Goal: Task Accomplishment & Management: Manage account settings

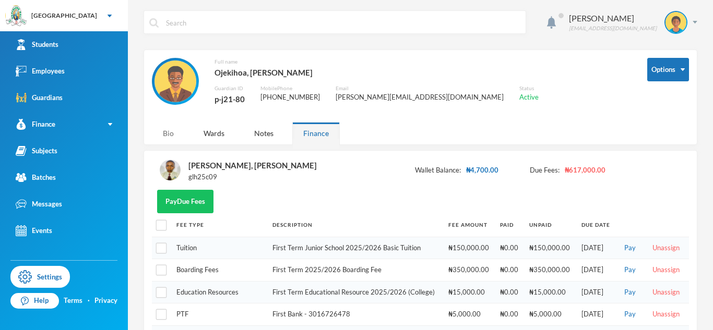
click at [173, 128] on div "Bio" at bounding box center [168, 133] width 33 height 22
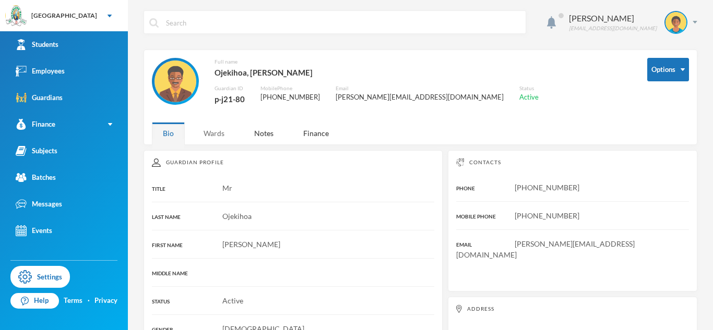
click at [219, 141] on div "Wards" at bounding box center [214, 133] width 43 height 22
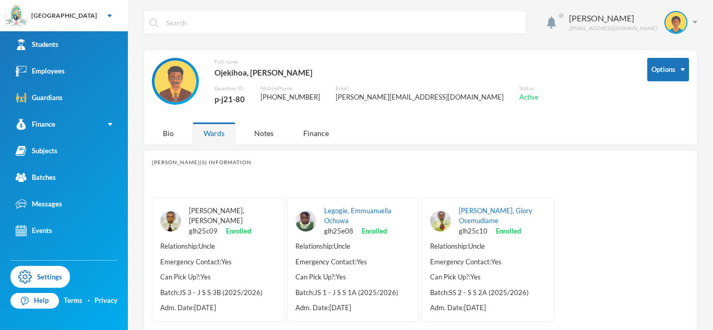
click at [238, 211] on link "[PERSON_NAME], [PERSON_NAME]" at bounding box center [216, 216] width 55 height 19
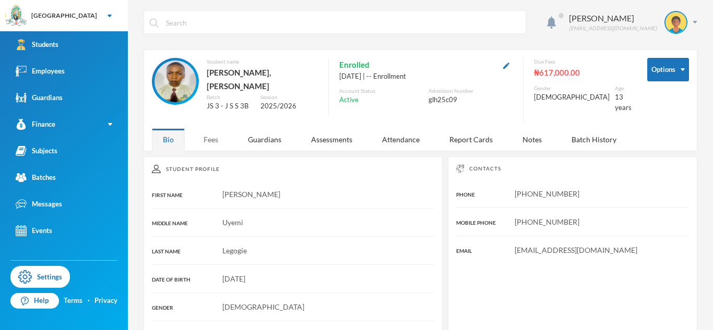
click at [221, 137] on div "Fees" at bounding box center [211, 139] width 37 height 22
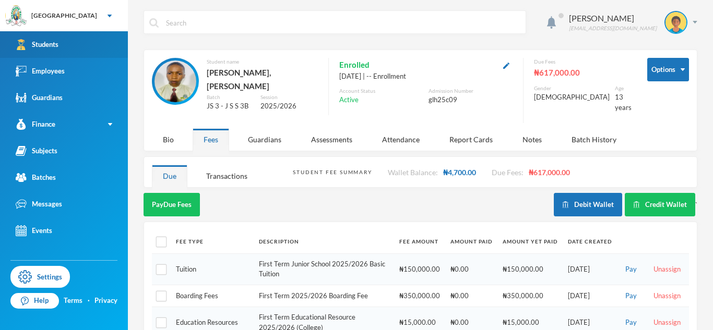
click at [104, 53] on link "Students" at bounding box center [64, 44] width 128 height 27
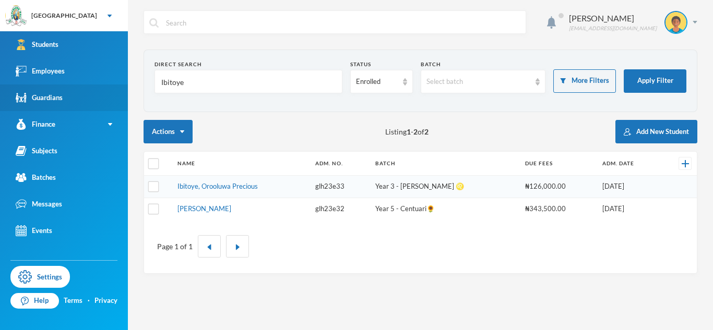
click at [66, 91] on link "Guardians" at bounding box center [64, 98] width 128 height 27
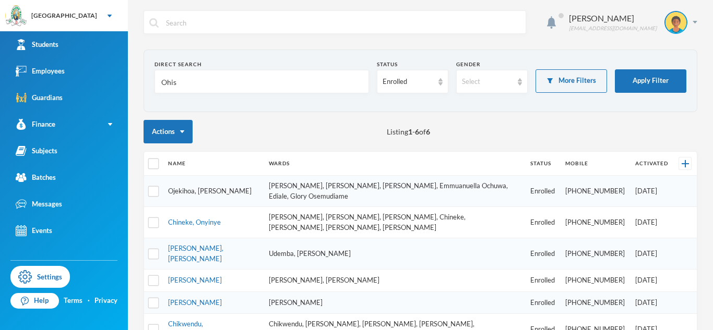
click at [197, 187] on link "Ojekihoa, [PERSON_NAME]" at bounding box center [210, 191] width 84 height 8
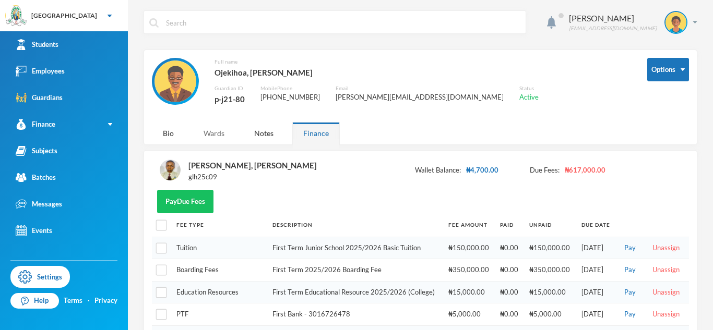
click at [206, 138] on div "Wards" at bounding box center [214, 133] width 43 height 22
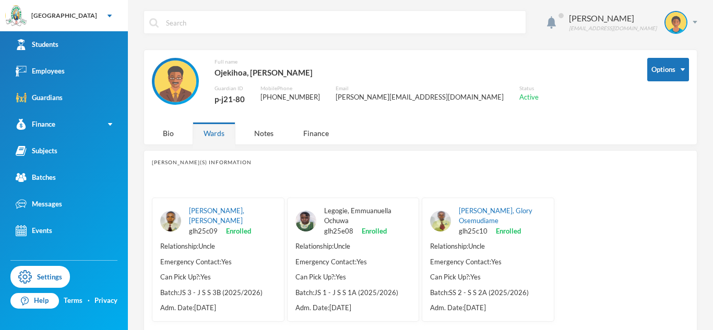
click at [348, 214] on link "Legogie, Emmuanuella Ochuwa" at bounding box center [357, 216] width 67 height 19
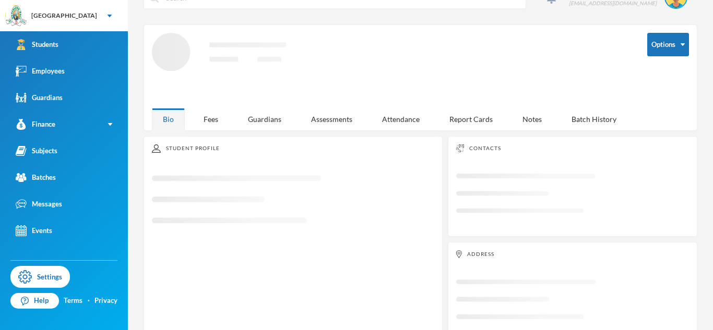
scroll to position [26, 0]
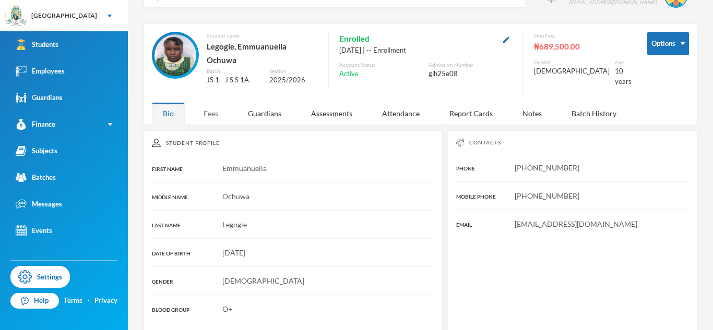
click at [220, 116] on div "Fees" at bounding box center [211, 113] width 37 height 22
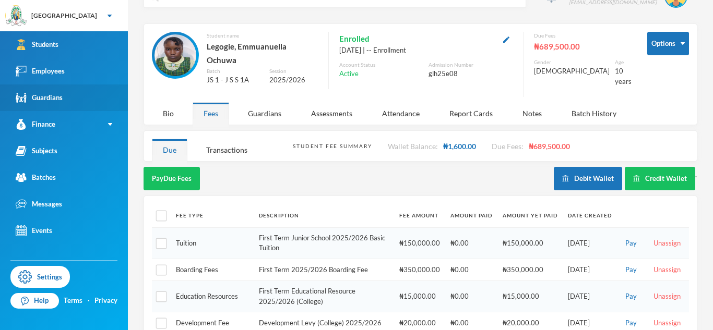
click at [82, 89] on link "Guardians" at bounding box center [64, 98] width 128 height 27
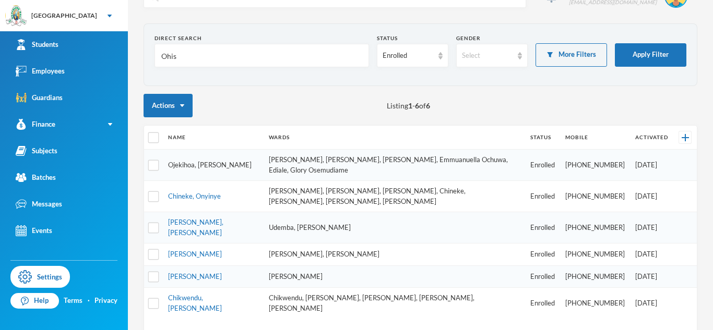
click at [193, 161] on link "Ojekihoa, [PERSON_NAME]" at bounding box center [210, 165] width 84 height 8
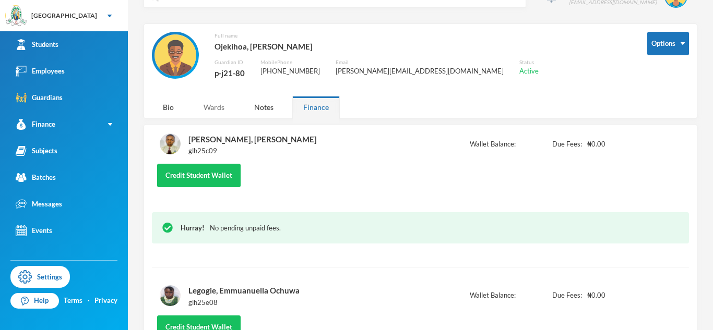
click at [218, 105] on div "Wards" at bounding box center [214, 107] width 43 height 22
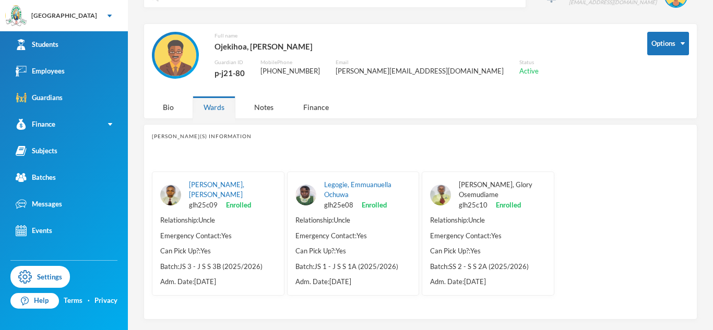
click at [493, 186] on link "[PERSON_NAME], Glory Osemudiame" at bounding box center [496, 190] width 74 height 19
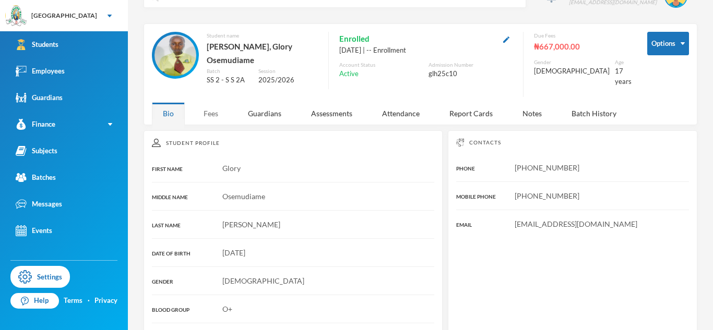
click at [213, 109] on div "Fees" at bounding box center [211, 113] width 37 height 22
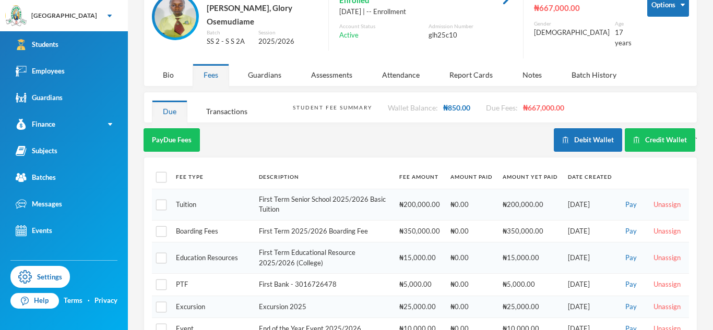
scroll to position [68, 0]
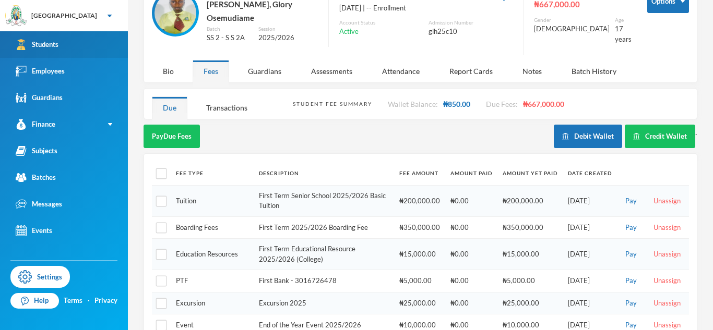
click at [88, 45] on link "Students" at bounding box center [64, 44] width 128 height 27
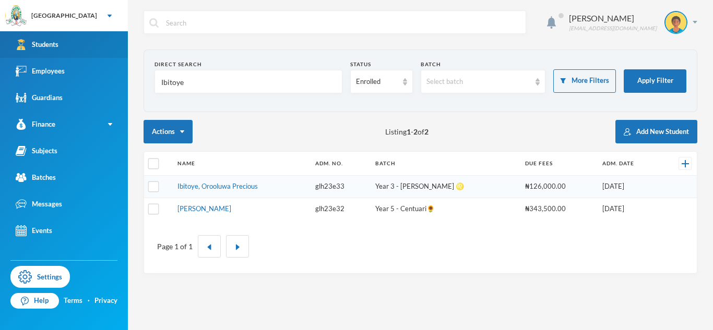
click at [33, 46] on div "Students" at bounding box center [37, 44] width 43 height 11
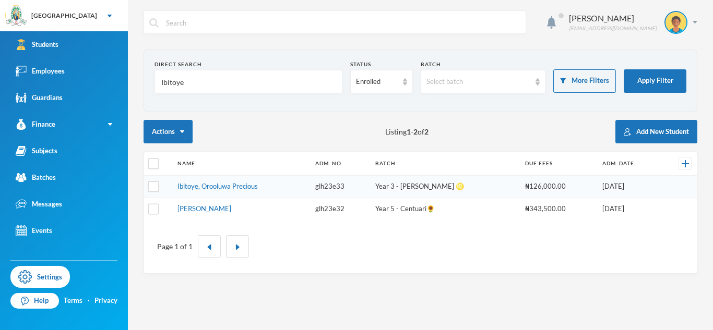
click at [170, 84] on input "Ibitoye" at bounding box center [248, 81] width 176 height 23
type input "i"
type input "legogie"
click at [163, 83] on input "legogie" at bounding box center [248, 81] width 176 height 23
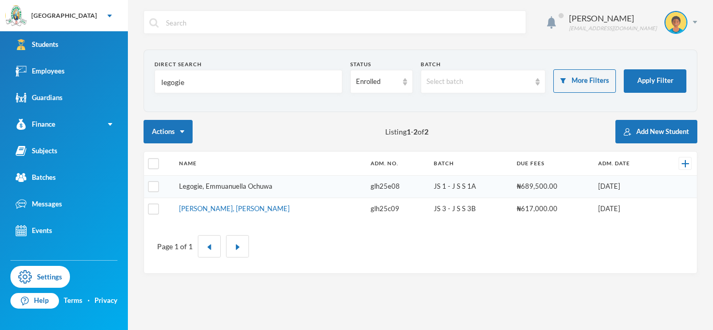
click at [253, 186] on link "Legogie, Emmuanuella Ochuwa" at bounding box center [225, 186] width 93 height 8
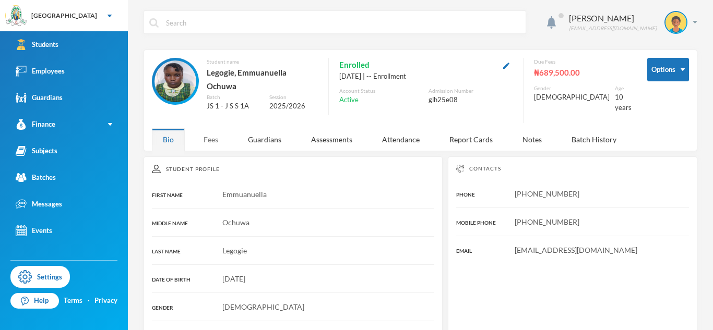
click at [211, 136] on div "Fees" at bounding box center [211, 139] width 37 height 22
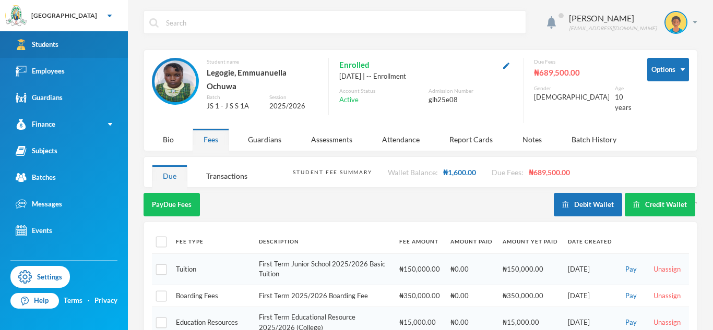
click at [88, 52] on link "Students" at bounding box center [64, 44] width 128 height 27
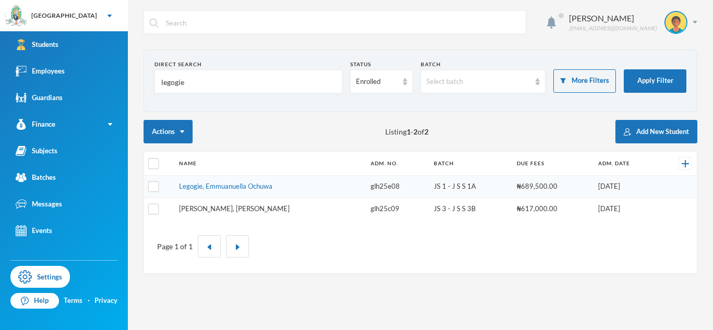
click at [213, 210] on link "[PERSON_NAME], [PERSON_NAME]" at bounding box center [234, 209] width 111 height 8
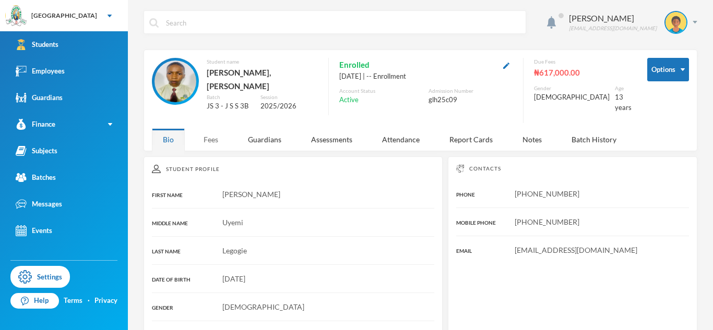
click at [222, 137] on div "Fees" at bounding box center [211, 139] width 37 height 22
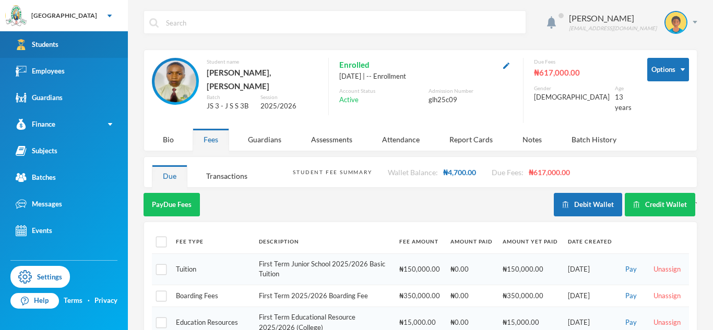
click at [75, 54] on link "Students" at bounding box center [64, 44] width 128 height 27
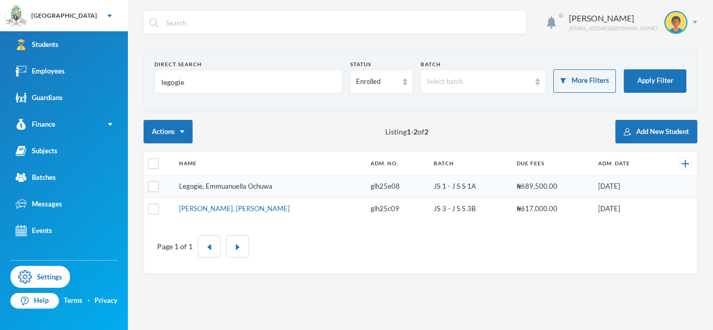
click at [258, 187] on link "Legogie, Emmuanuella Ochuwa" at bounding box center [225, 186] width 93 height 8
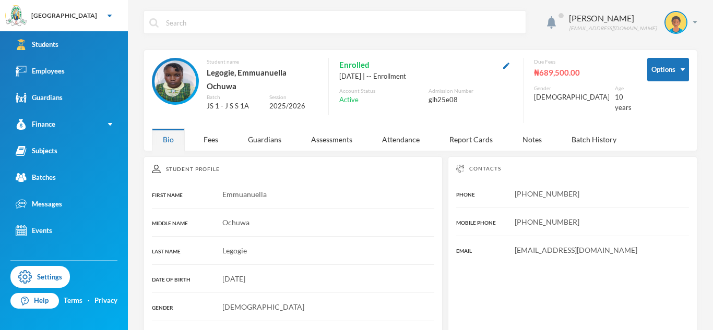
click at [203, 144] on div "[PERSON_NAME] [EMAIL_ADDRESS][DOMAIN_NAME] Options Student name [PERSON_NAME], …" at bounding box center [420, 165] width 585 height 330
click at [215, 135] on div "Fees" at bounding box center [211, 139] width 37 height 22
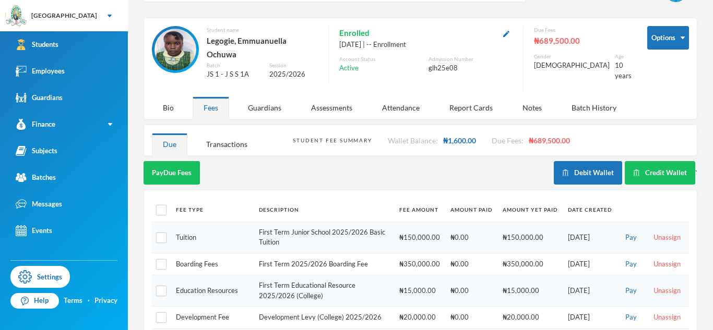
scroll to position [32, 0]
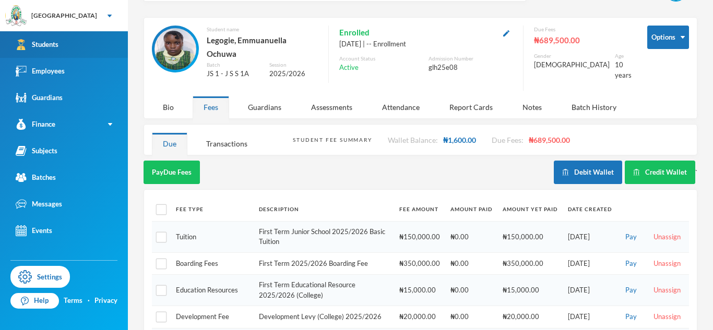
click at [57, 33] on link "Students" at bounding box center [64, 44] width 128 height 27
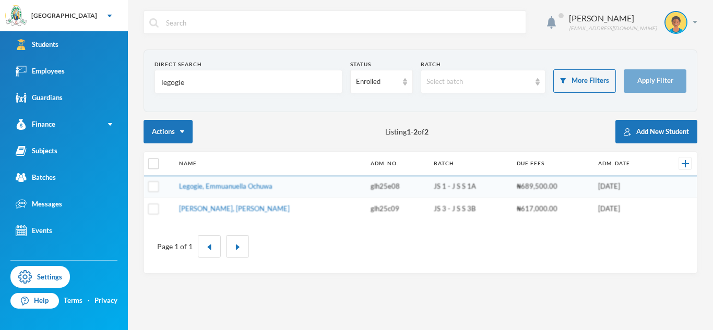
click at [175, 82] on input "legogie" at bounding box center [248, 81] width 176 height 23
type input "glory"
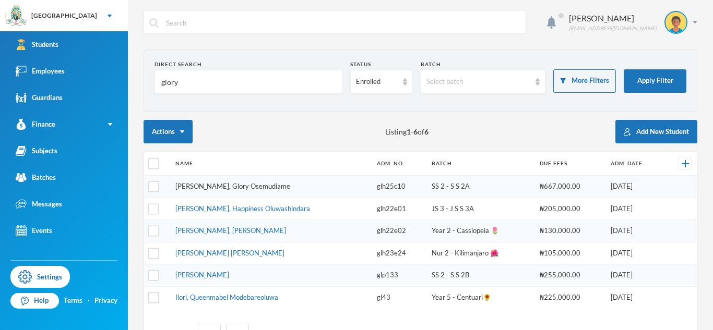
click at [236, 183] on link "[PERSON_NAME], Glory Osemudiame" at bounding box center [232, 186] width 115 height 8
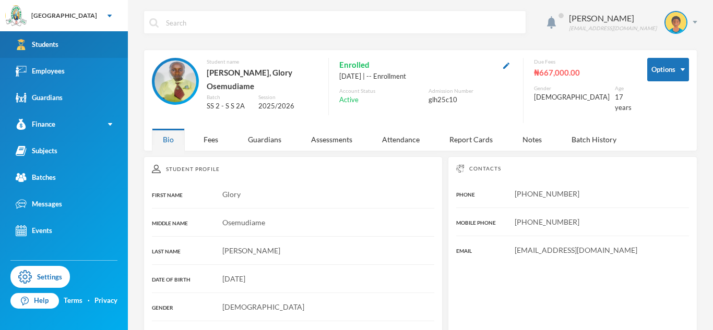
click at [64, 54] on link "Students" at bounding box center [64, 44] width 128 height 27
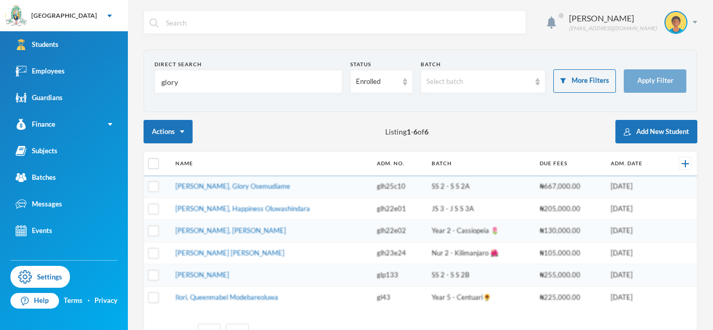
click at [167, 86] on input "glory" at bounding box center [248, 81] width 176 height 23
type input "[PERSON_NAME]"
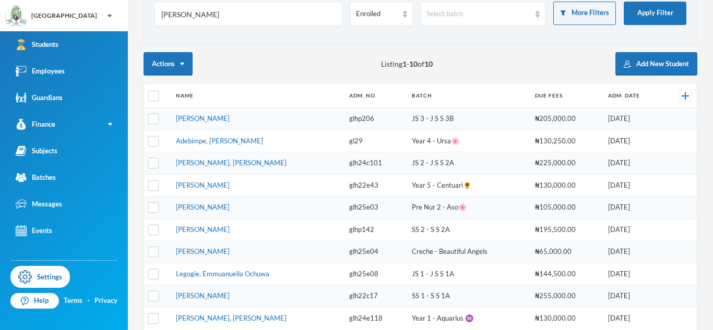
scroll to position [70, 0]
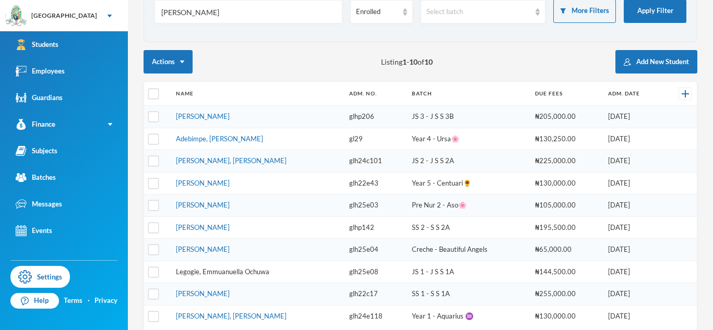
click at [220, 274] on link "Legogie, Emmuanuella Ochuwa" at bounding box center [222, 272] width 93 height 8
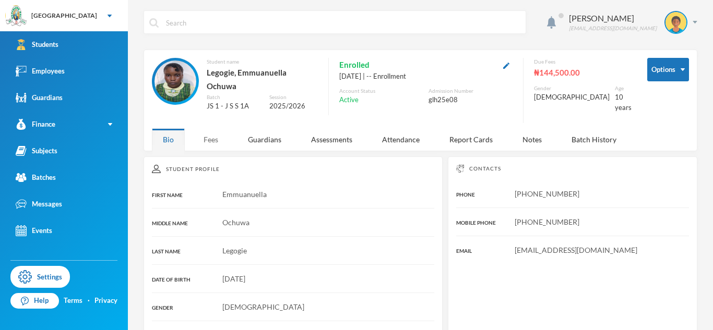
click at [217, 134] on div "Fees" at bounding box center [211, 139] width 37 height 22
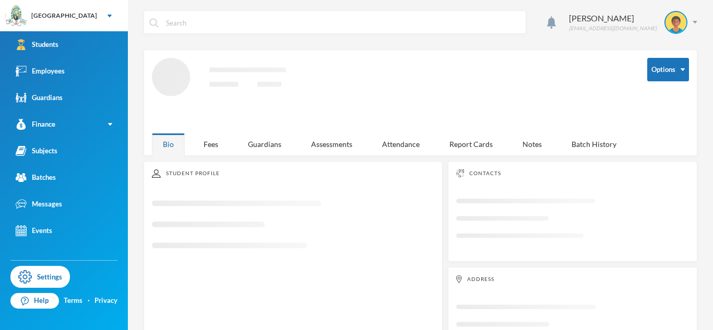
click at [209, 145] on div "[PERSON_NAME] [EMAIL_ADDRESS][DOMAIN_NAME] Options Loading interface... Bio Fee…" at bounding box center [420, 165] width 585 height 330
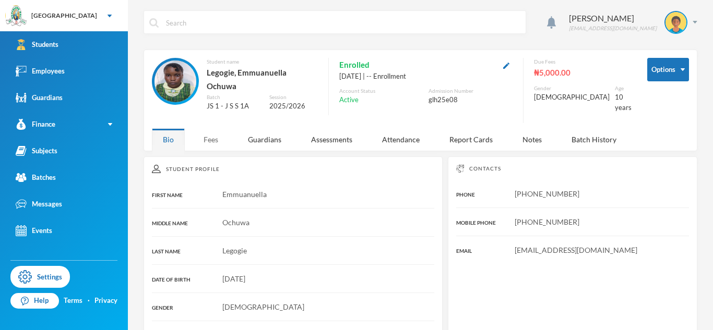
click at [208, 140] on div "Fees" at bounding box center [211, 139] width 37 height 22
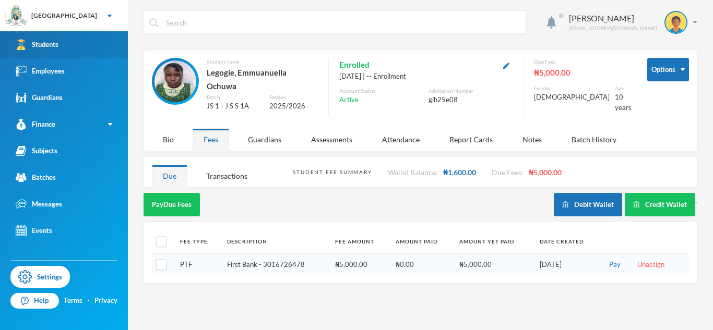
click at [92, 43] on link "Students" at bounding box center [64, 44] width 128 height 27
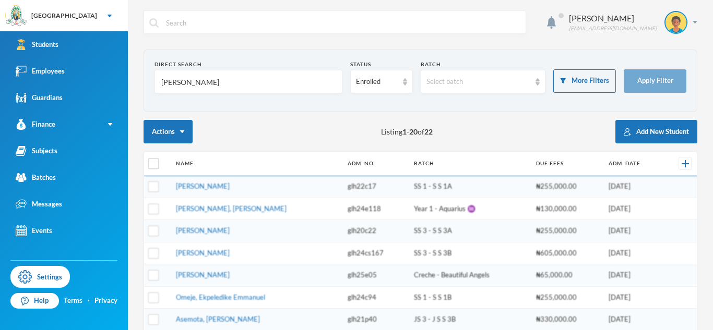
click at [187, 82] on input "[PERSON_NAME]" at bounding box center [248, 81] width 176 height 23
type input "glory"
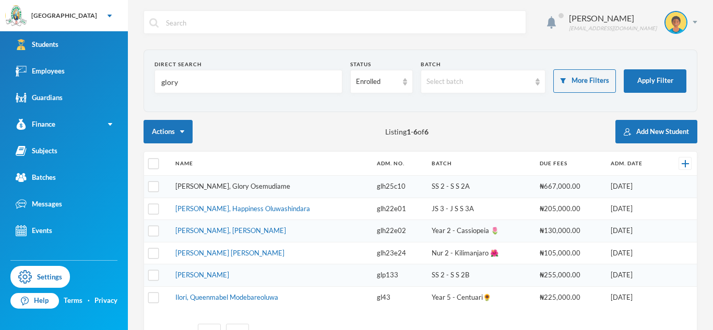
click at [203, 188] on link "[PERSON_NAME], Glory Osemudiame" at bounding box center [232, 186] width 115 height 8
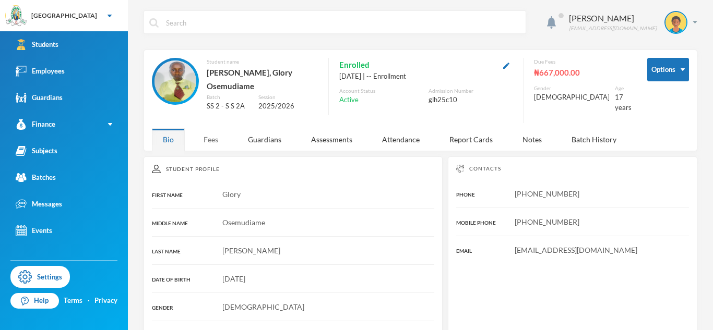
click at [219, 142] on div "Fees" at bounding box center [211, 139] width 37 height 22
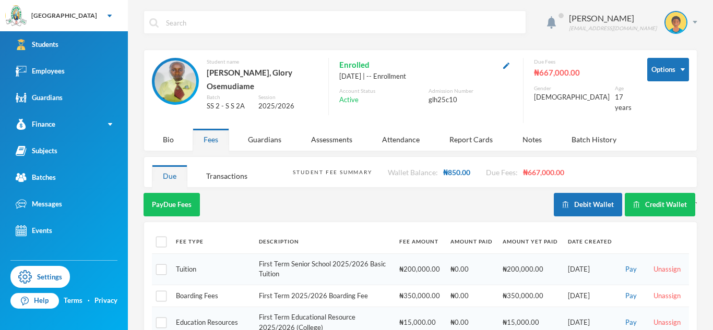
click at [390, 194] on div "Pay Due Fees" at bounding box center [349, 204] width 410 height 23
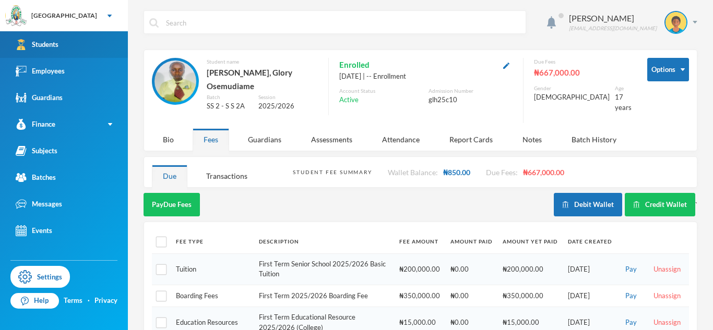
click at [93, 46] on link "Students" at bounding box center [64, 44] width 128 height 27
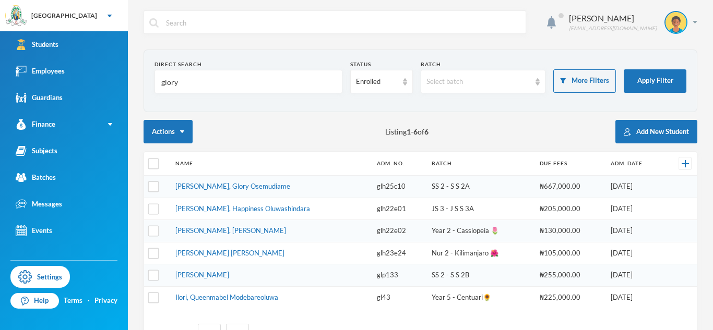
click at [171, 83] on input "glory" at bounding box center [248, 81] width 176 height 23
type input "l"
click at [171, 87] on input "bryan" at bounding box center [248, 81] width 176 height 23
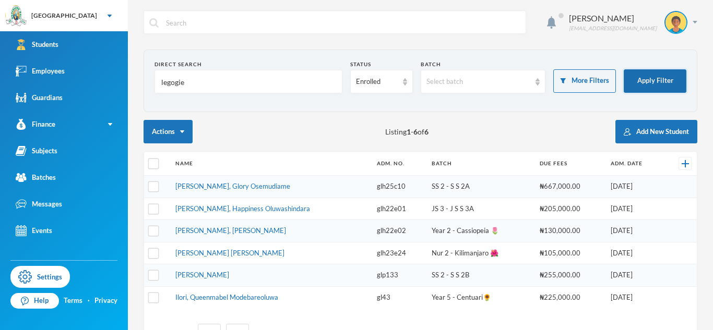
type input "legogie"
click at [673, 72] on button "Apply Filter" at bounding box center [655, 80] width 63 height 23
click at [643, 90] on button "Apply Filter" at bounding box center [655, 80] width 63 height 23
click at [648, 87] on button "Apply Filter" at bounding box center [655, 80] width 63 height 23
click at [661, 82] on button "Apply Filter" at bounding box center [655, 80] width 63 height 23
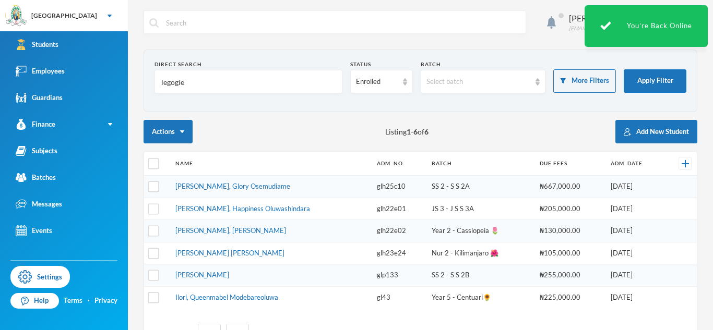
click at [448, 121] on div "Actions Listing 1 - 6 of 6 Add New Student" at bounding box center [421, 131] width 554 height 23
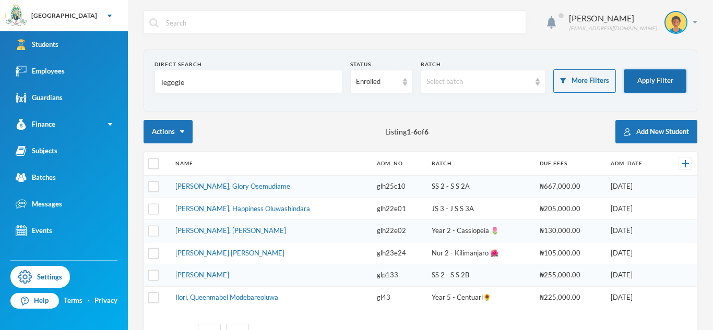
click at [637, 76] on button "Apply Filter" at bounding box center [655, 80] width 63 height 23
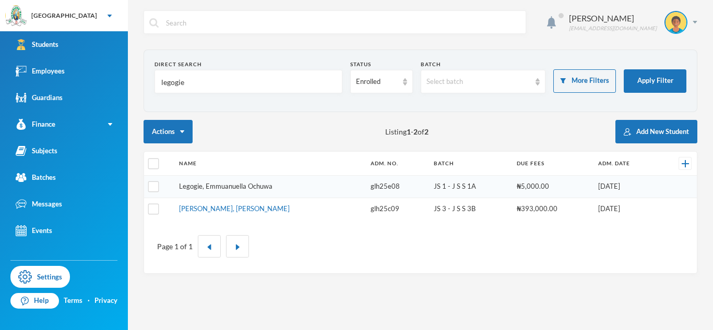
click at [236, 186] on link "Legogie, Emmuanuella Ochuwa" at bounding box center [225, 186] width 93 height 8
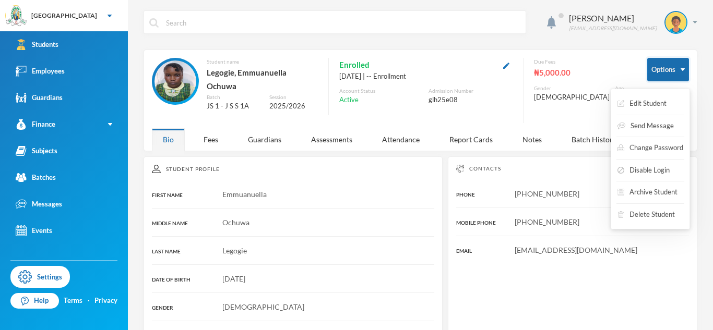
click at [657, 64] on button "Options" at bounding box center [668, 69] width 42 height 23
click at [649, 143] on button "Change Password" at bounding box center [650, 148] width 68 height 19
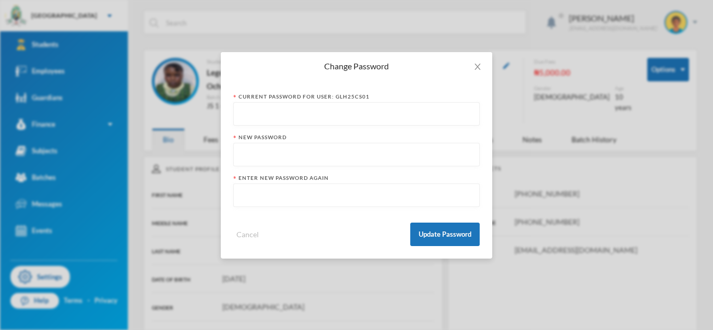
click at [373, 110] on input "text" at bounding box center [356, 114] width 235 height 23
type input "@Toluwalogo13"
click at [355, 154] on input "text" at bounding box center [356, 155] width 235 height 23
type input "Emmanuella08"
click at [352, 198] on input "text" at bounding box center [356, 195] width 235 height 23
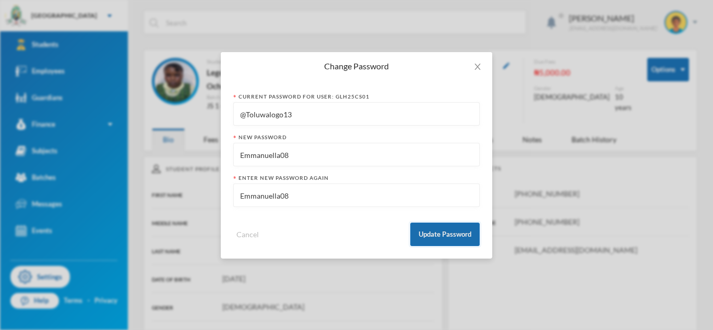
type input "Emmanuella08"
click at [444, 231] on button "Update Password" at bounding box center [444, 234] width 69 height 23
click at [451, 231] on button "Update Password" at bounding box center [444, 234] width 69 height 23
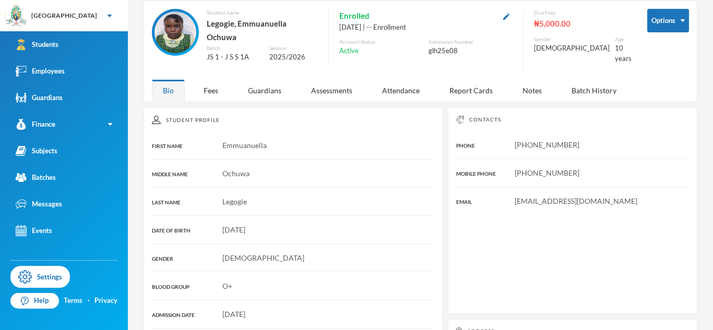
scroll to position [50, 0]
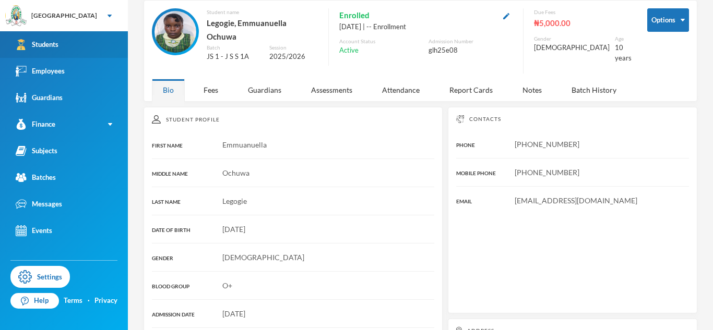
click at [77, 40] on link "Students" at bounding box center [64, 44] width 128 height 27
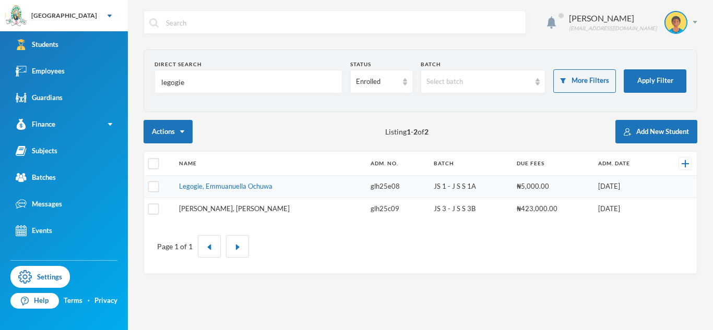
click at [227, 206] on link "[PERSON_NAME], [PERSON_NAME]" at bounding box center [234, 209] width 111 height 8
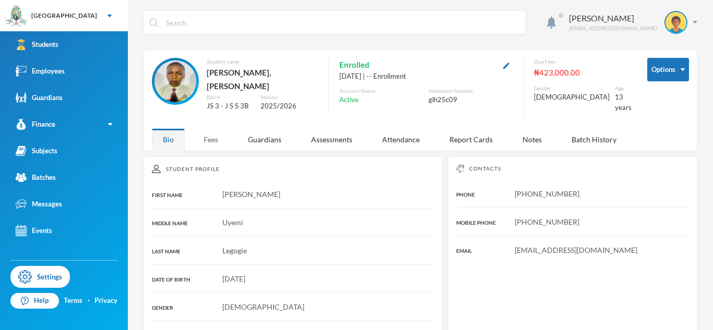
click at [212, 135] on div "Fees" at bounding box center [211, 139] width 37 height 22
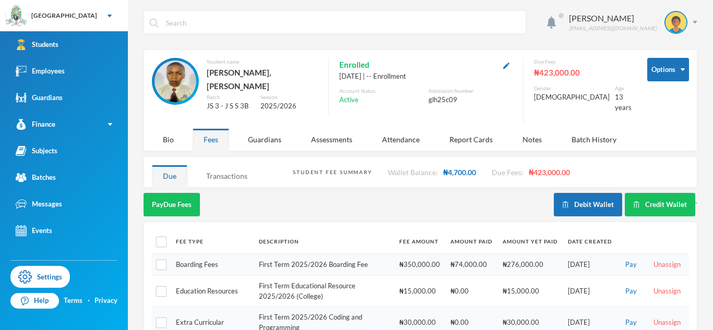
click at [210, 172] on div "Transactions" at bounding box center [226, 176] width 63 height 22
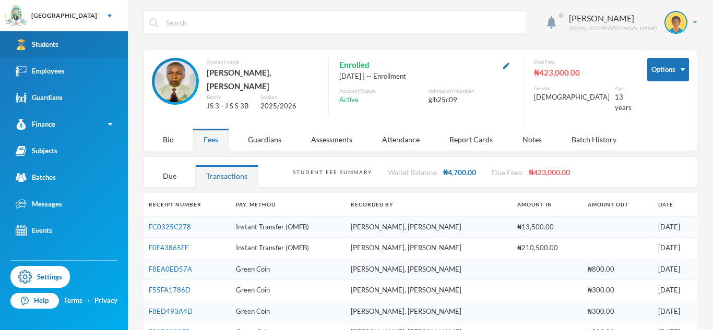
click at [108, 52] on link "Students" at bounding box center [64, 44] width 128 height 27
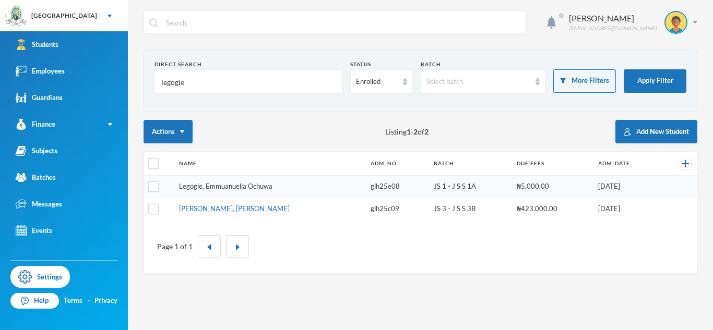
click at [231, 187] on link "Legogie, Emmuanuella Ochuwa" at bounding box center [225, 186] width 93 height 8
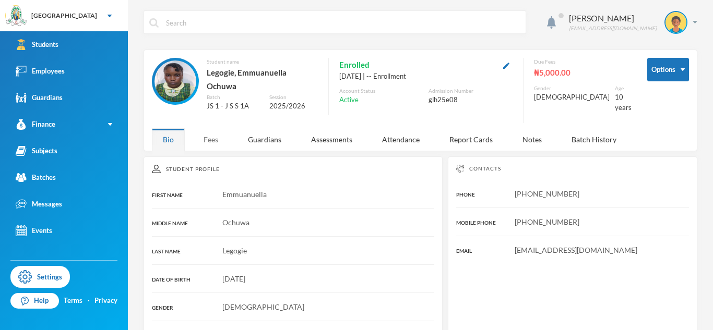
click at [215, 134] on div "Fees" at bounding box center [211, 139] width 37 height 22
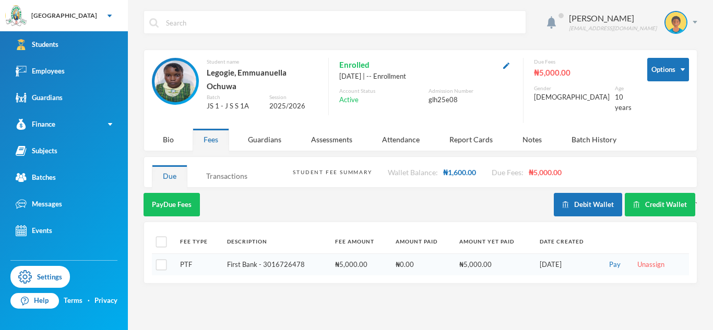
click at [239, 166] on div "Transactions" at bounding box center [226, 176] width 63 height 22
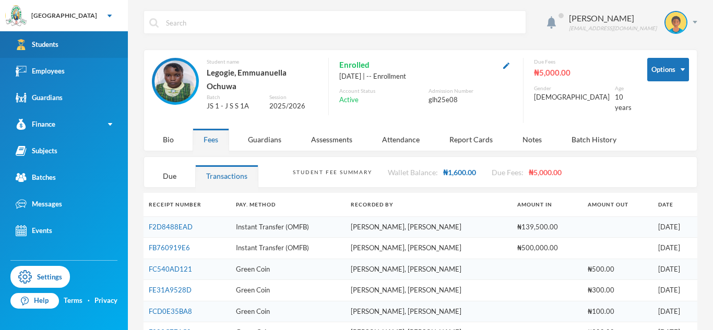
click at [100, 54] on link "Students" at bounding box center [64, 44] width 128 height 27
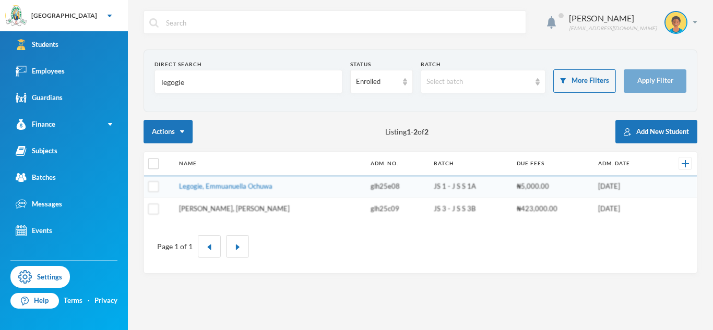
click at [228, 209] on link "[PERSON_NAME], [PERSON_NAME]" at bounding box center [234, 209] width 111 height 8
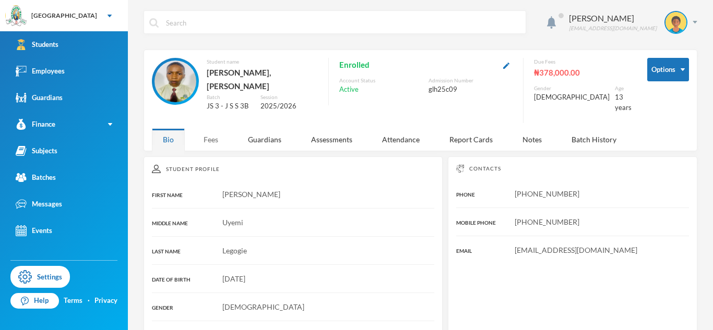
click at [211, 129] on div "Fees" at bounding box center [211, 139] width 37 height 22
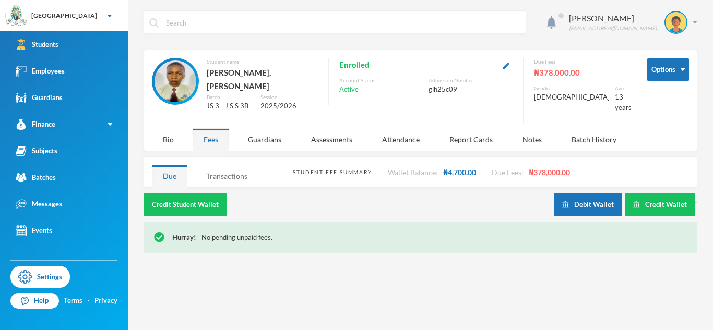
click at [252, 178] on div "Transactions" at bounding box center [226, 176] width 63 height 22
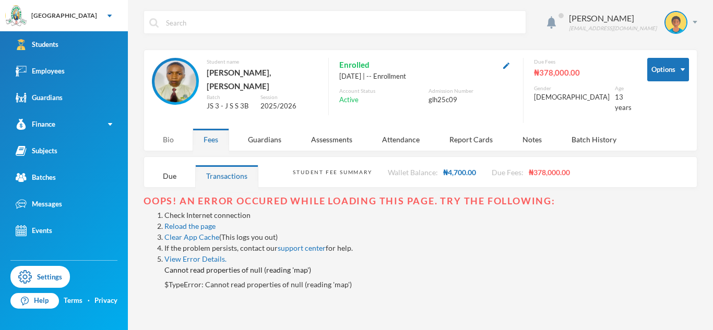
click at [167, 138] on div "Bio" at bounding box center [168, 139] width 33 height 22
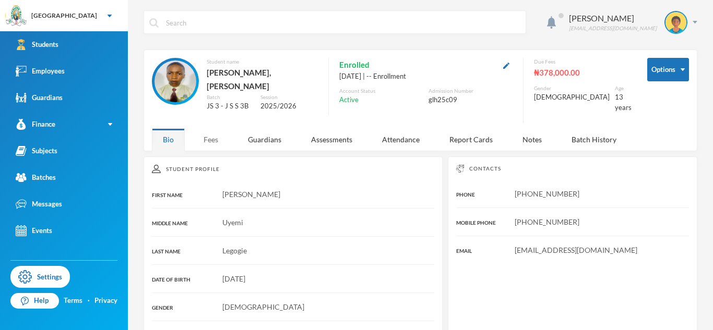
click at [206, 137] on div "Fees" at bounding box center [211, 139] width 37 height 22
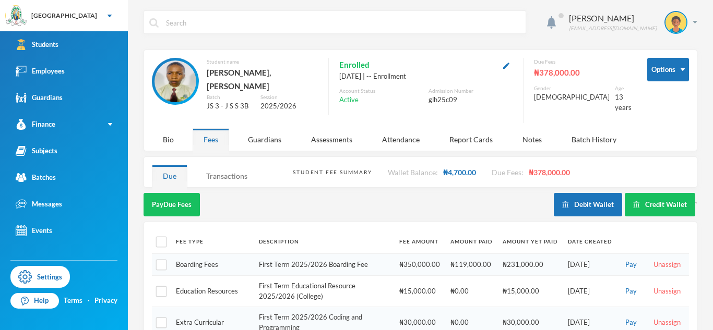
click at [224, 169] on div "Transactions" at bounding box center [226, 176] width 63 height 22
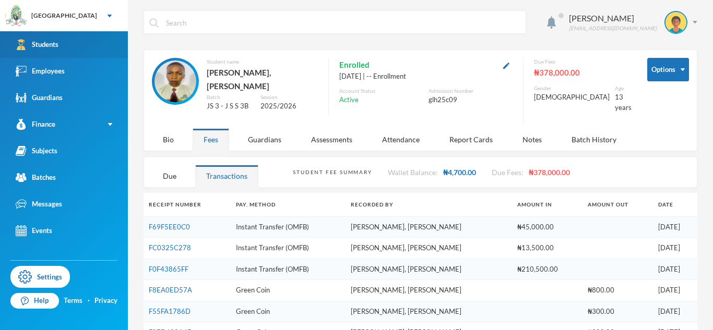
click at [55, 41] on div "Students" at bounding box center [37, 44] width 43 height 11
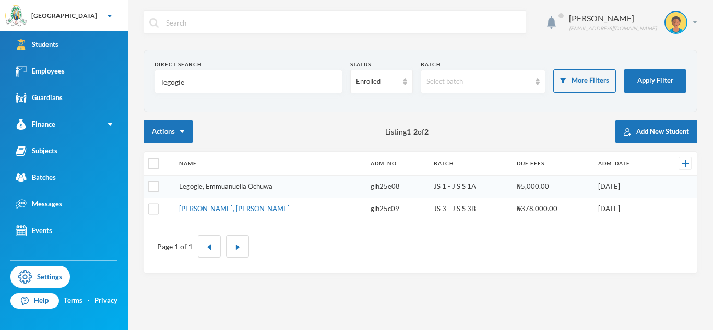
click at [228, 187] on link "Legogie, Emmuanuella Ochuwa" at bounding box center [225, 186] width 93 height 8
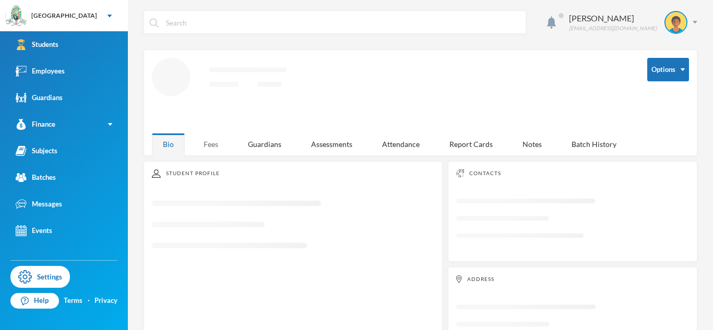
click at [212, 151] on div "Fees" at bounding box center [211, 144] width 37 height 22
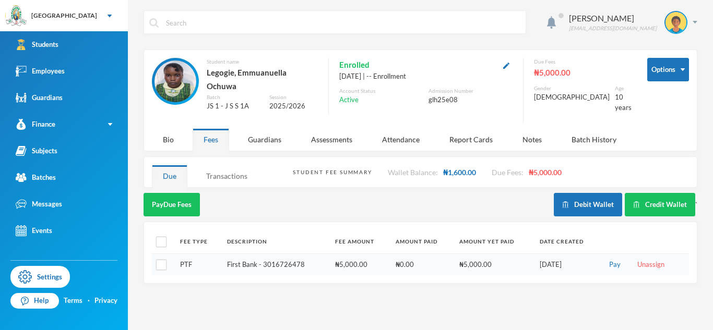
click at [233, 176] on div "Transactions" at bounding box center [226, 176] width 63 height 22
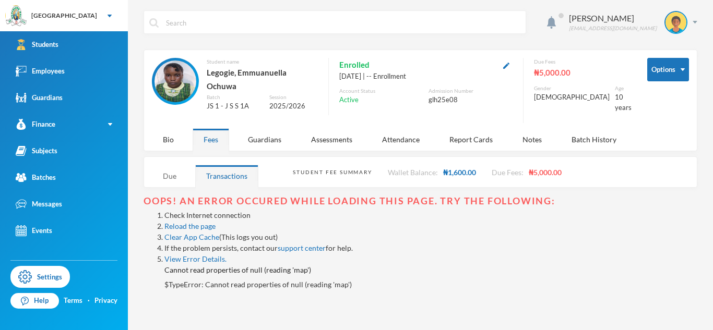
click at [162, 170] on div "Due" at bounding box center [169, 176] width 35 height 22
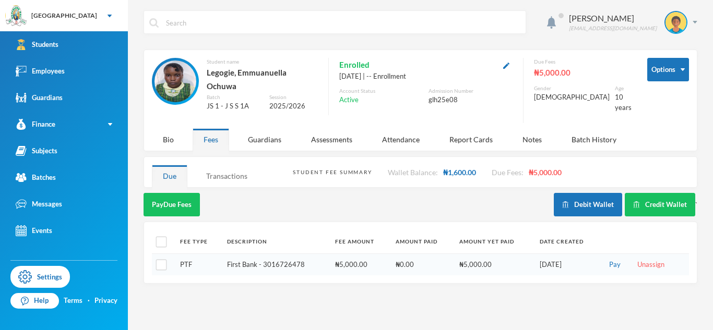
click at [199, 173] on div "Transactions" at bounding box center [226, 176] width 63 height 22
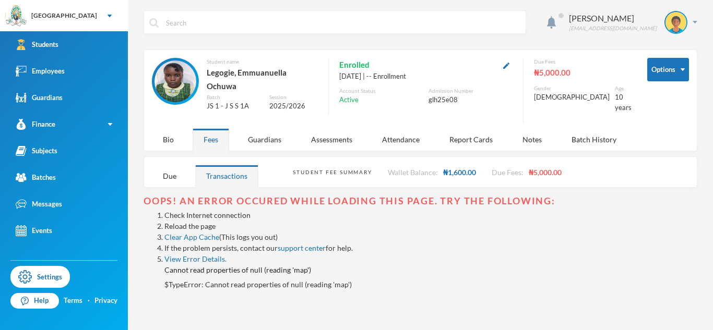
click at [200, 222] on link "Reload the page" at bounding box center [189, 226] width 51 height 9
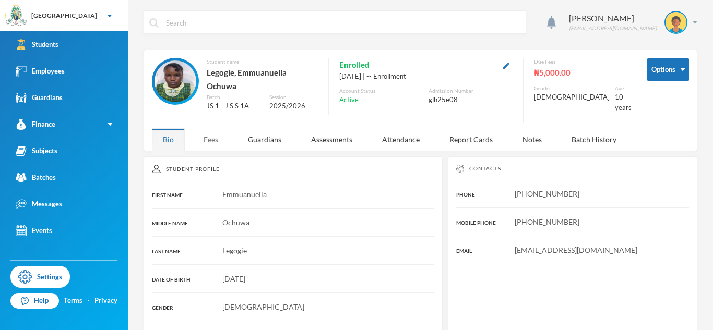
click at [213, 139] on div "Fees" at bounding box center [211, 139] width 37 height 22
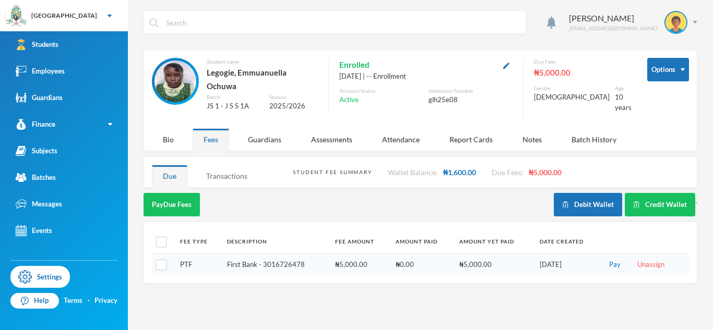
click at [238, 173] on div "Transactions" at bounding box center [226, 176] width 63 height 22
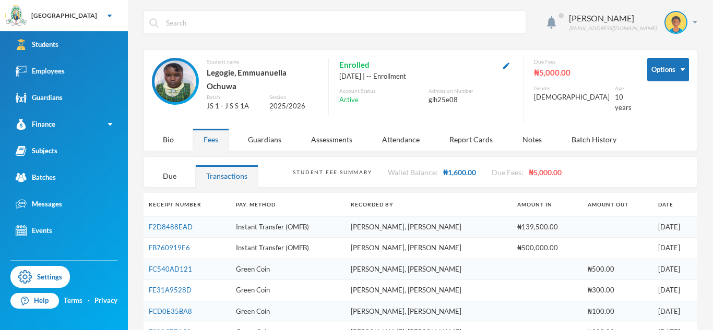
click at [466, 183] on div "[PERSON_NAME] [EMAIL_ADDRESS][DOMAIN_NAME] Options Student name Legogie, Emmuan…" at bounding box center [420, 165] width 585 height 330
click at [178, 244] on link "FB760919E6" at bounding box center [169, 248] width 41 height 8
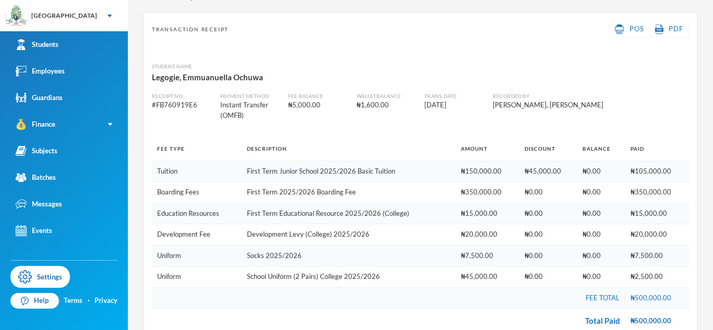
scroll to position [58, 0]
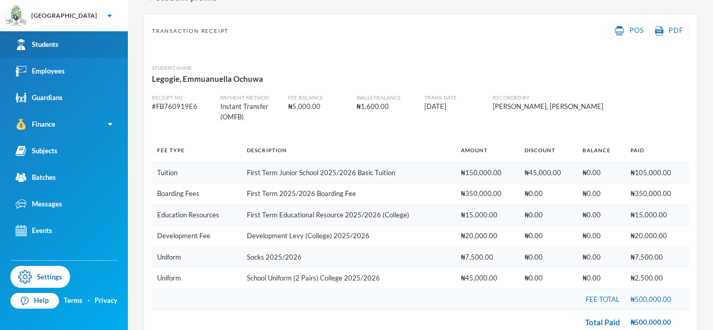
click at [114, 53] on link "Students" at bounding box center [64, 44] width 128 height 27
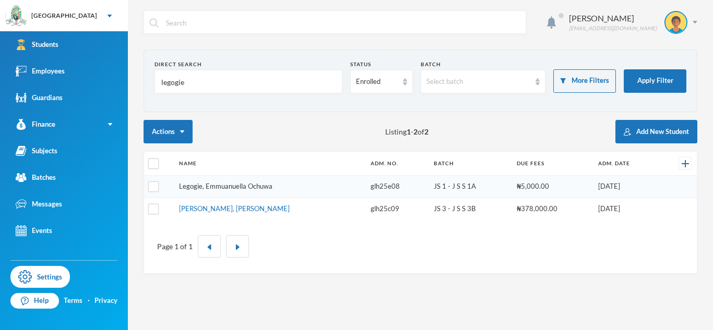
click at [236, 184] on link "Legogie, Emmuanuella Ochuwa" at bounding box center [225, 186] width 93 height 8
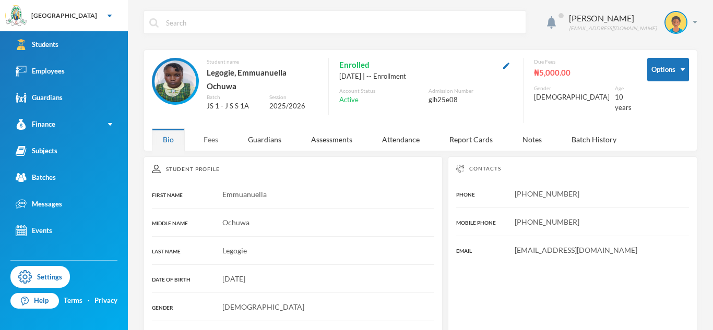
click at [216, 130] on div "Fees" at bounding box center [211, 139] width 37 height 22
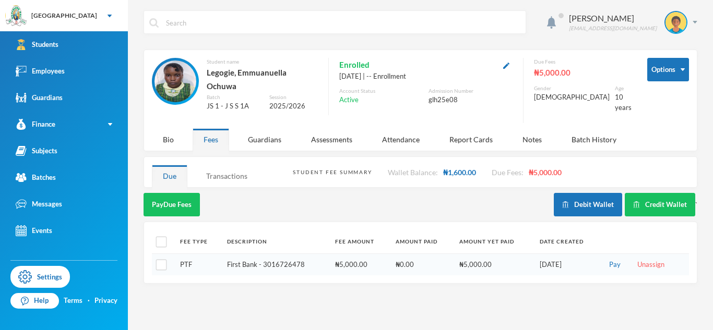
click at [237, 174] on div "Transactions" at bounding box center [226, 176] width 63 height 22
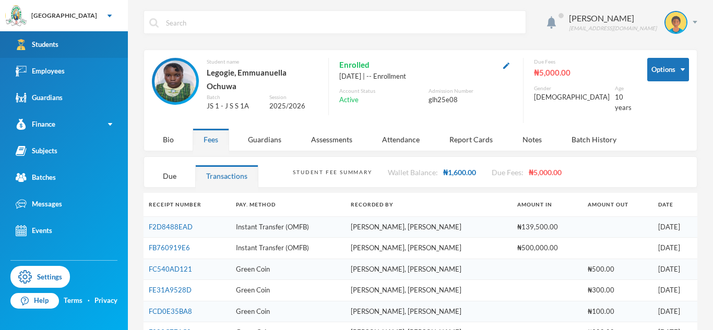
click at [82, 51] on link "Students" at bounding box center [64, 44] width 128 height 27
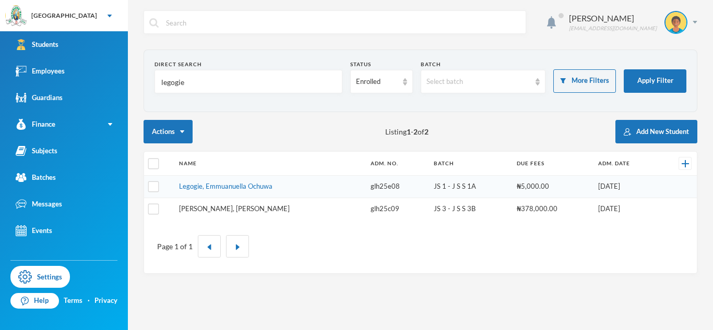
click at [236, 211] on link "[PERSON_NAME], [PERSON_NAME]" at bounding box center [234, 209] width 111 height 8
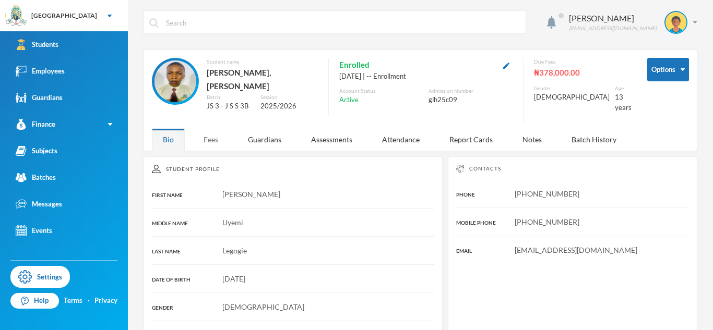
click at [212, 140] on div "Fees" at bounding box center [211, 139] width 37 height 22
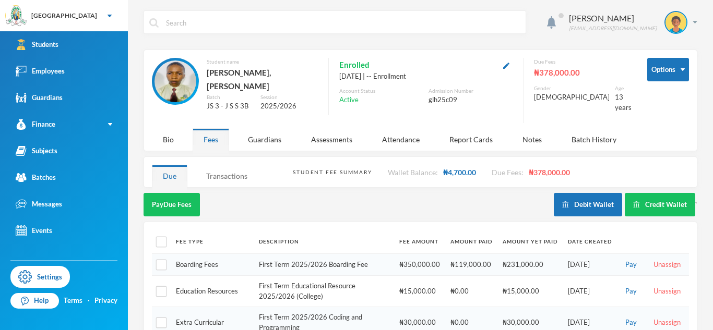
click at [230, 166] on div "Transactions" at bounding box center [226, 176] width 63 height 22
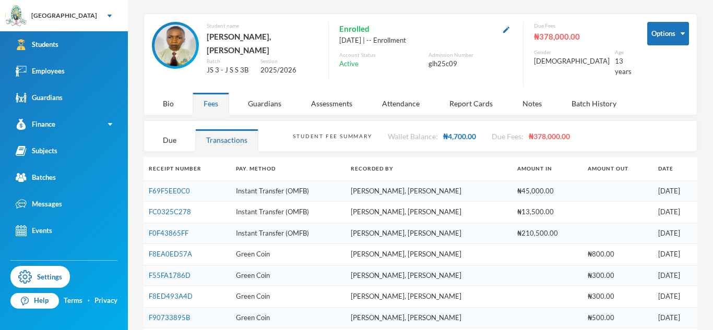
scroll to position [37, 0]
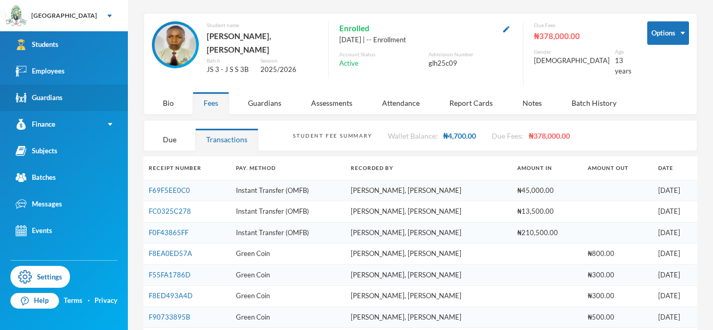
click at [106, 90] on link "Guardians" at bounding box center [64, 98] width 128 height 27
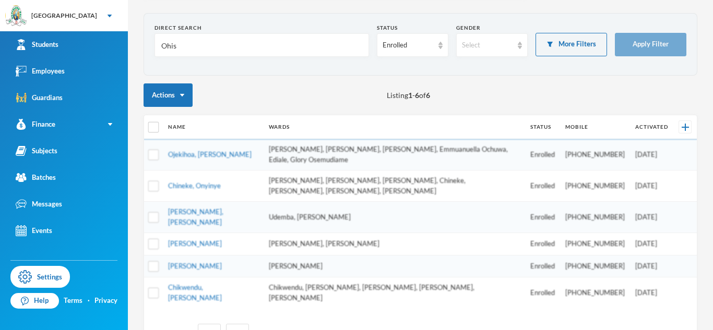
click at [168, 46] on input "Ohis" at bounding box center [261, 45] width 203 height 23
click at [455, 74] on section "Direct Search Oy Status Enrolled Gender Select More Filters Apply Filter" at bounding box center [421, 44] width 554 height 63
click at [189, 52] on input "Oy" at bounding box center [261, 45] width 203 height 23
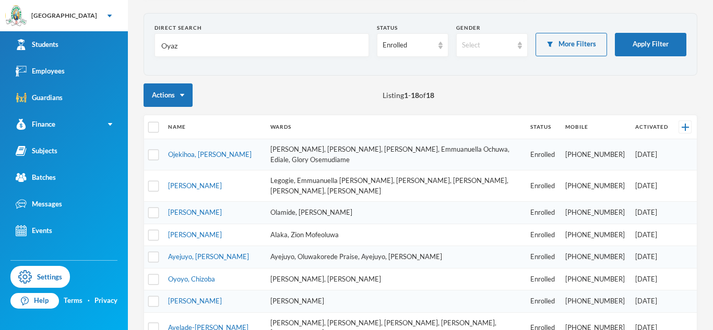
type input "Oyaze"
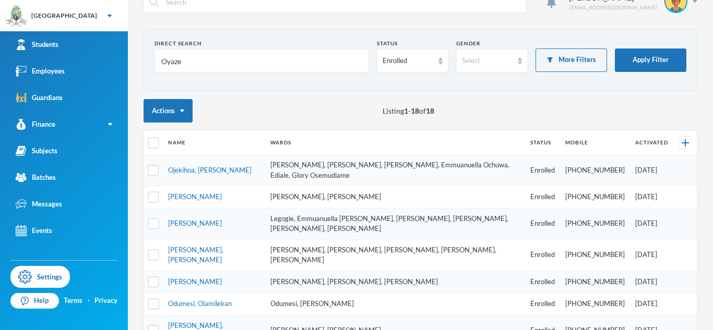
scroll to position [37, 0]
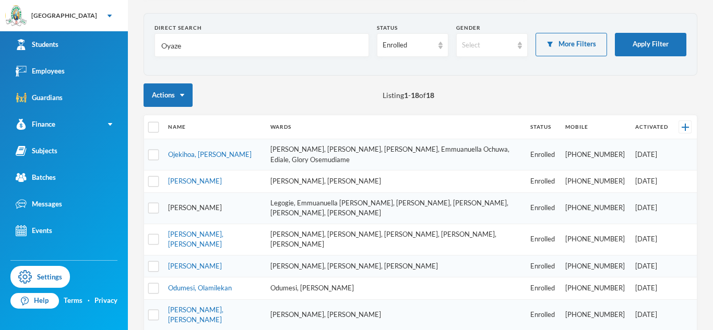
click at [204, 204] on link "Oyaze, Daniel" at bounding box center [195, 208] width 54 height 8
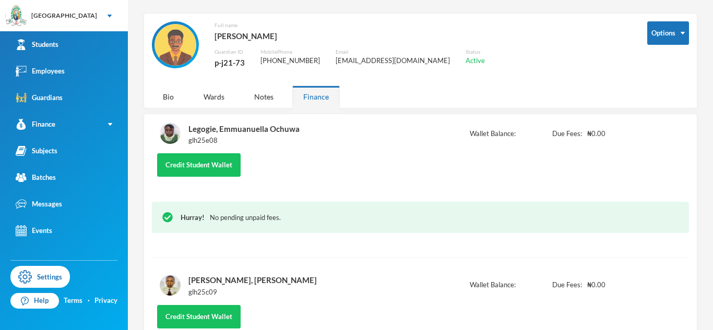
click at [172, 104] on div "Bio" at bounding box center [168, 97] width 33 height 22
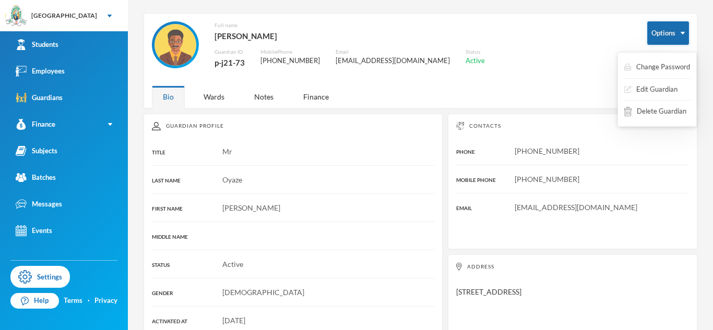
click at [667, 40] on button "Options" at bounding box center [668, 32] width 42 height 23
click at [652, 87] on button "Edit Guardian" at bounding box center [650, 89] width 55 height 19
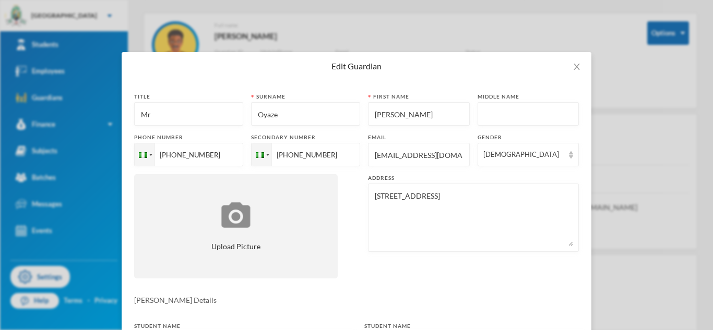
click at [204, 119] on input "Mr" at bounding box center [189, 114] width 98 height 23
type input "Mrs"
click at [181, 158] on input "+2349157411355" at bounding box center [188, 154] width 109 height 23
paste input "08145579668"
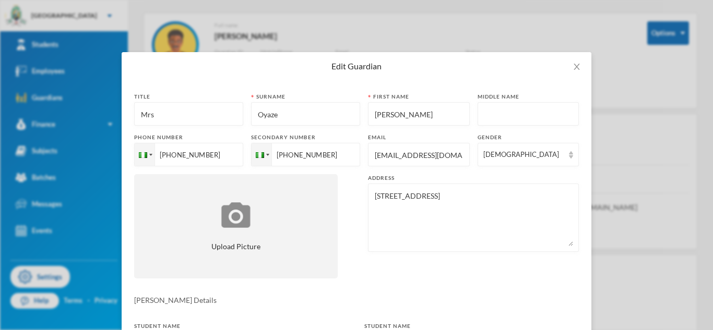
click at [181, 156] on input "+23408145579668" at bounding box center [188, 154] width 109 height 23
type input "+2348145579668"
click at [390, 112] on input "Daniel" at bounding box center [419, 114] width 90 height 23
type input "Juliet"
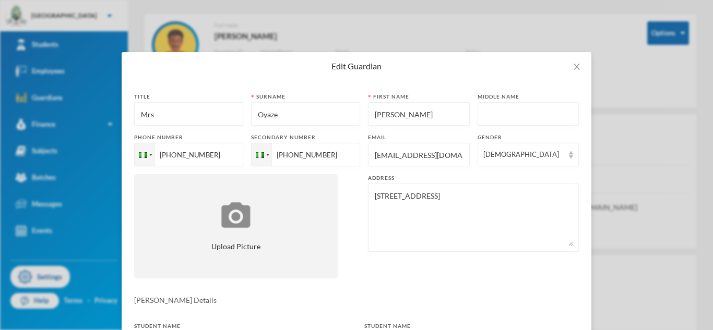
click at [243, 157] on input "+2349157411355" at bounding box center [188, 154] width 109 height 23
paste input "08145579668"
type input "+23408145579668"
click at [510, 163] on div "[DEMOGRAPHIC_DATA]" at bounding box center [529, 154] width 102 height 23
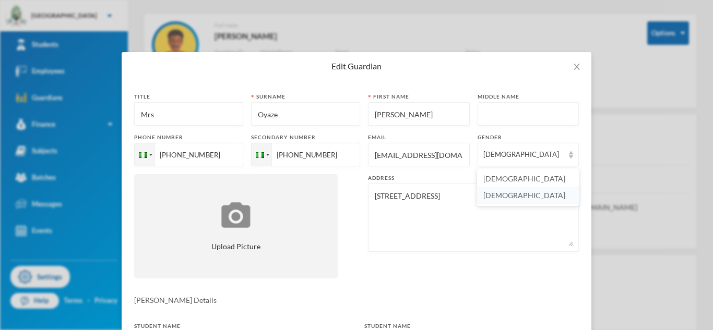
click at [512, 194] on li "[DEMOGRAPHIC_DATA]" at bounding box center [528, 195] width 102 height 17
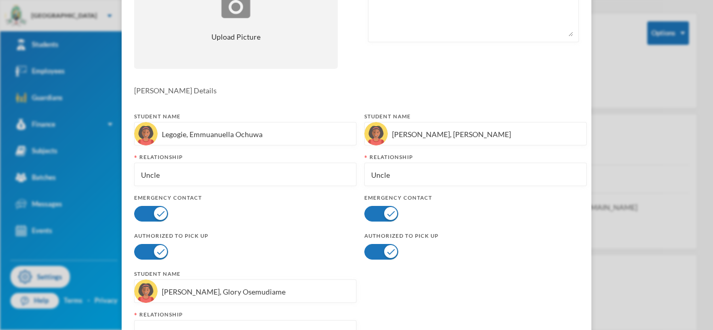
scroll to position [221, 0]
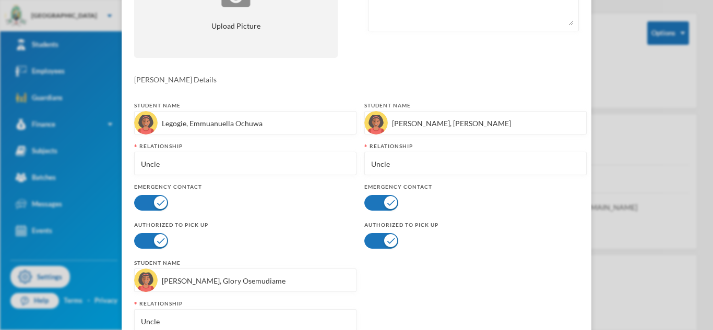
click at [188, 167] on input "Uncle" at bounding box center [245, 163] width 211 height 23
click at [153, 168] on input "Uncle" at bounding box center [245, 163] width 211 height 23
type input "Mother"
click at [377, 165] on input "Uncle" at bounding box center [475, 163] width 211 height 23
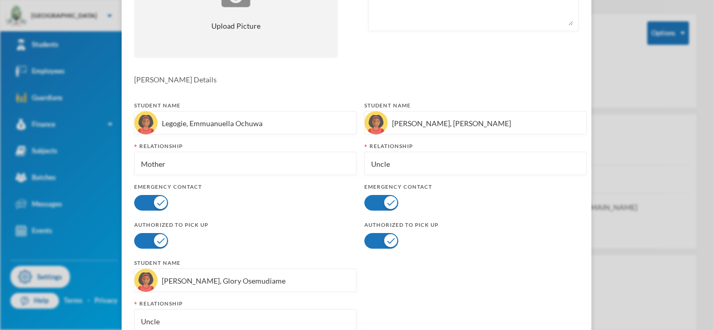
click at [377, 165] on input "Uncle" at bounding box center [475, 163] width 211 height 23
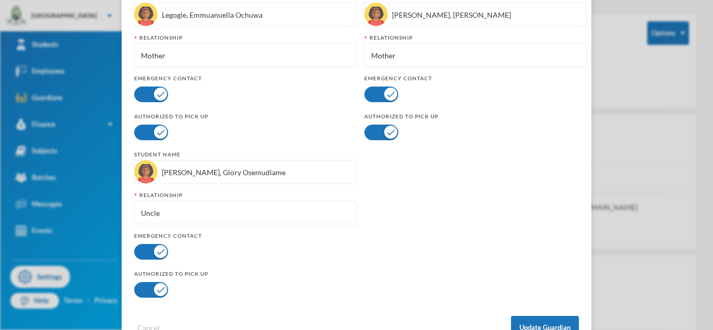
scroll to position [352, 0]
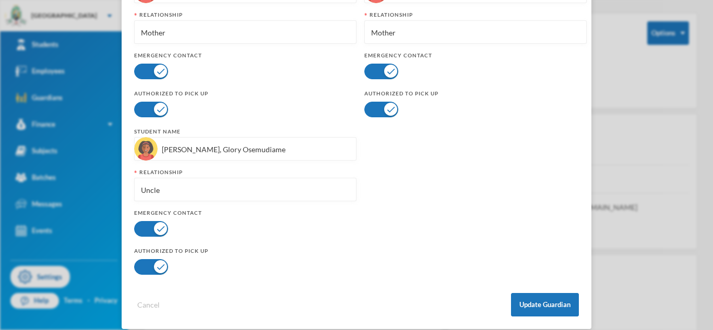
type input "Mother"
click at [157, 189] on input "Uncle" at bounding box center [245, 190] width 211 height 23
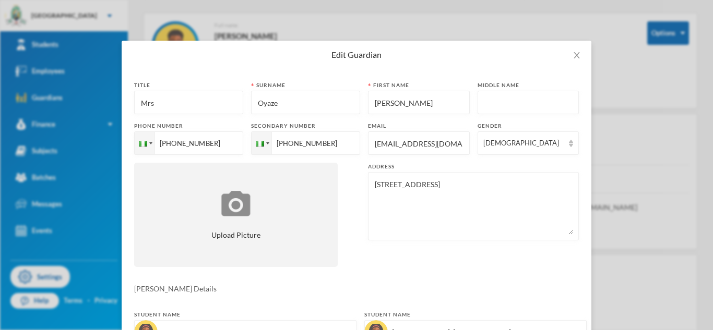
scroll to position [0, 0]
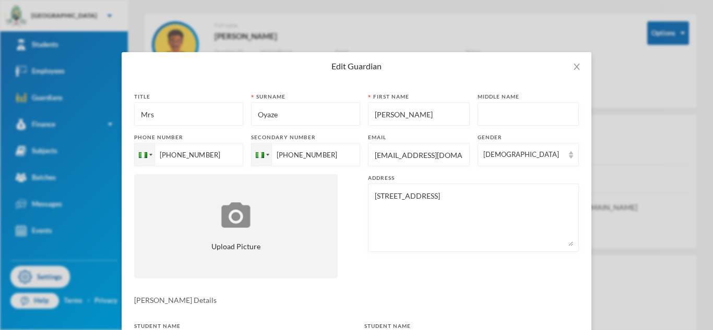
type input "Mother"
click at [395, 159] on input "oyazedaniel2@gmail.com" at bounding box center [419, 155] width 90 height 23
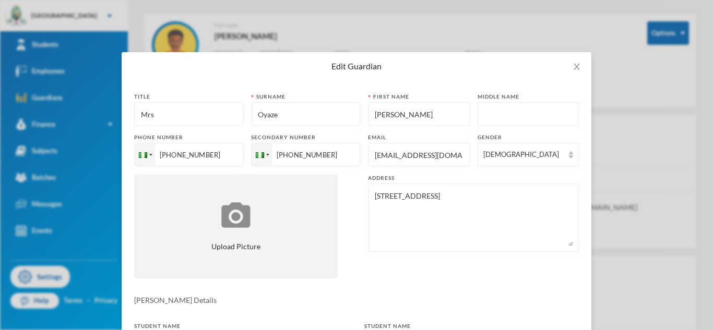
click at [395, 159] on input "oyazedaniel2@gmail.com" at bounding box center [419, 155] width 90 height 23
paste input "Oyazejuliet"
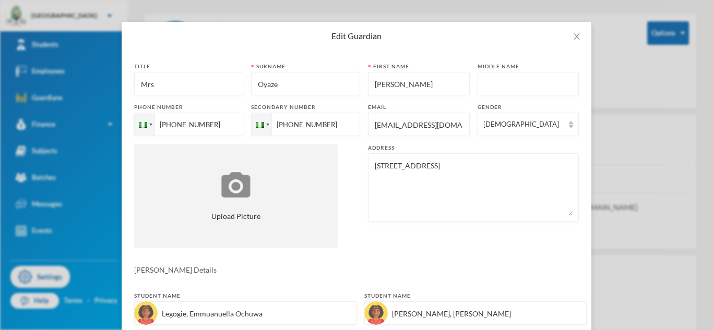
scroll to position [364, 0]
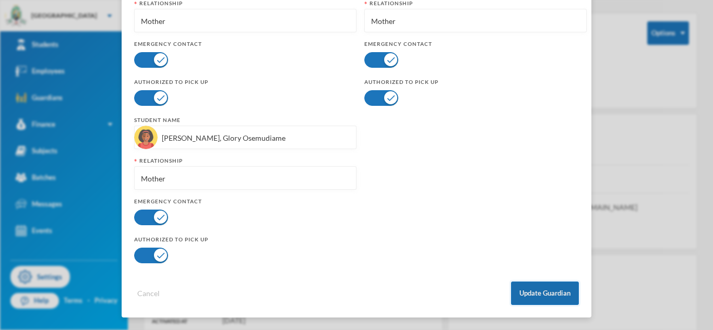
type input "Oyazejuliet@gmail.com"
click at [572, 302] on button "Update Guardian" at bounding box center [545, 293] width 68 height 23
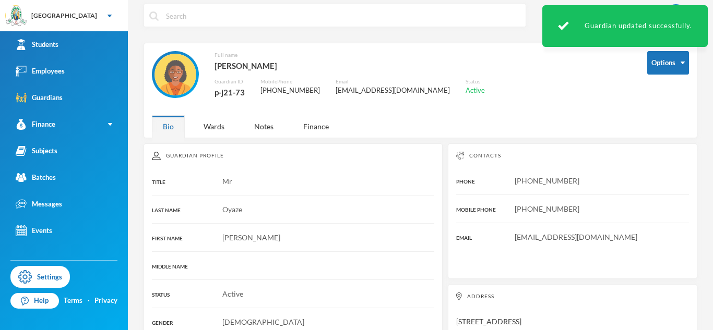
scroll to position [0, 0]
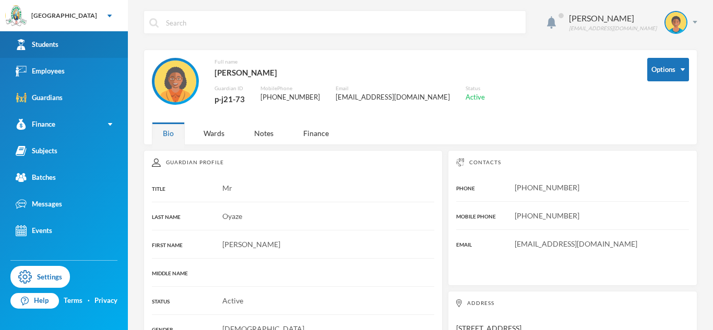
click at [56, 52] on link "Students" at bounding box center [64, 44] width 128 height 27
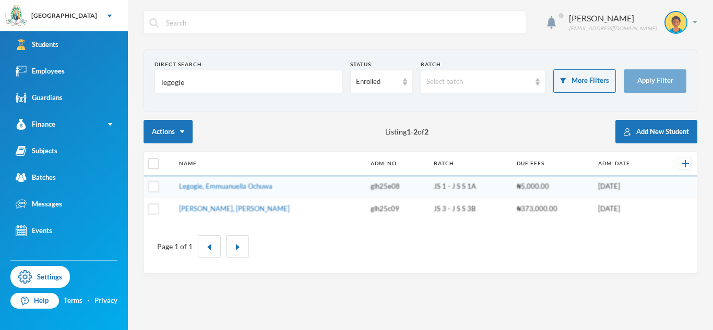
click at [172, 84] on input "legogie" at bounding box center [248, 81] width 176 height 23
type input "Aletan"
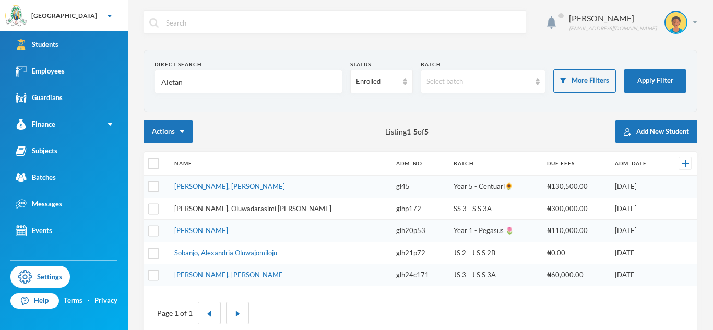
click at [228, 211] on link "Aletan, Oluwadarasimi Esther" at bounding box center [252, 209] width 157 height 8
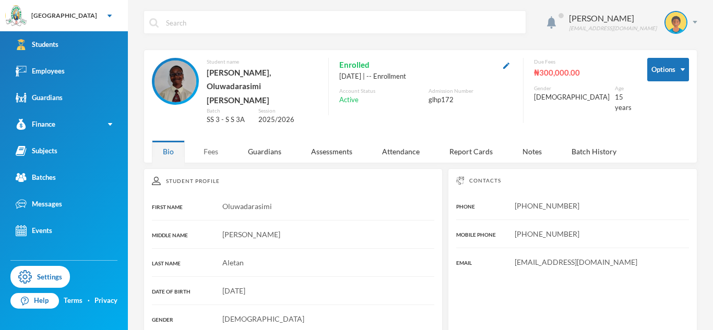
click at [218, 140] on div "Fees" at bounding box center [211, 151] width 37 height 22
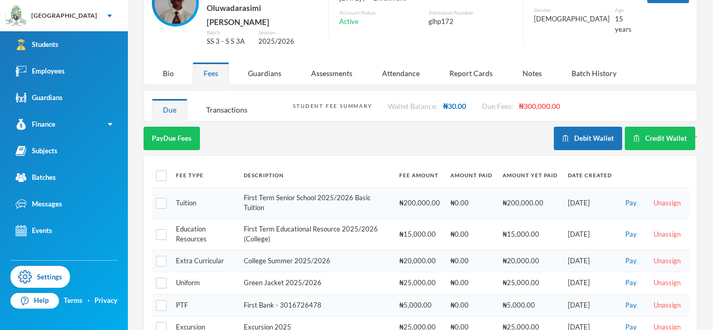
scroll to position [108, 0]
